Goal: Information Seeking & Learning: Learn about a topic

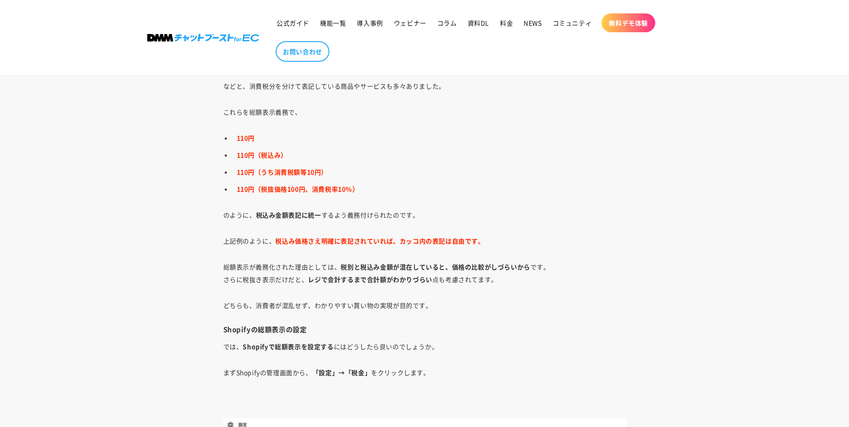
scroll to position [3313, 0]
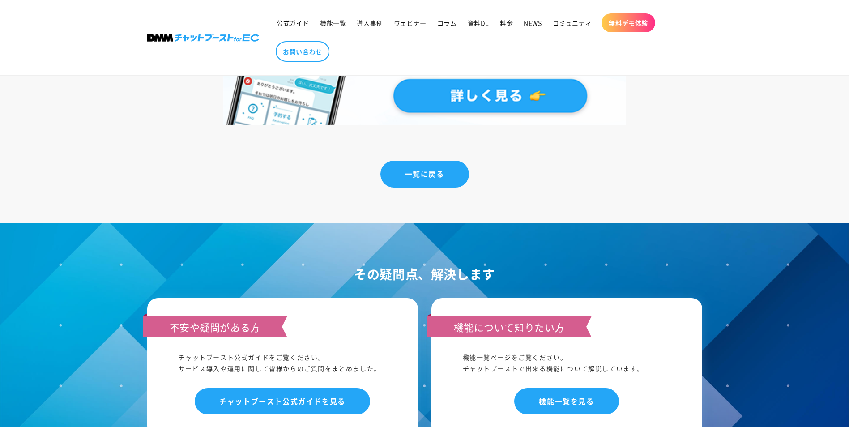
scroll to position [6801, 0]
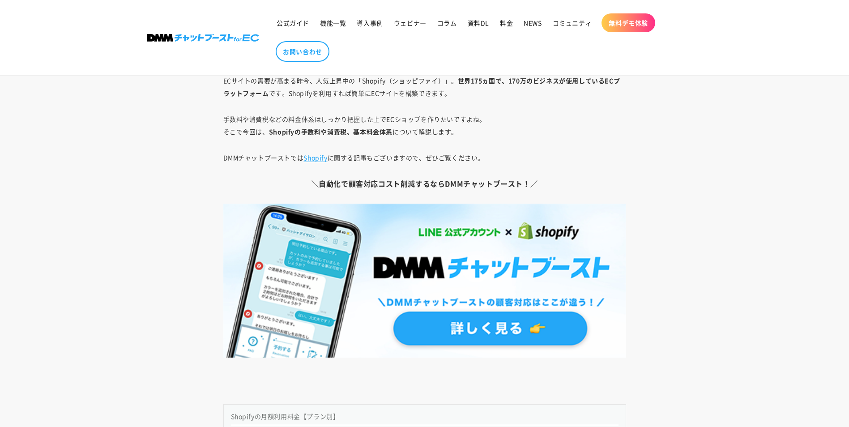
scroll to position [716, 0]
